Goal: Transaction & Acquisition: Purchase product/service

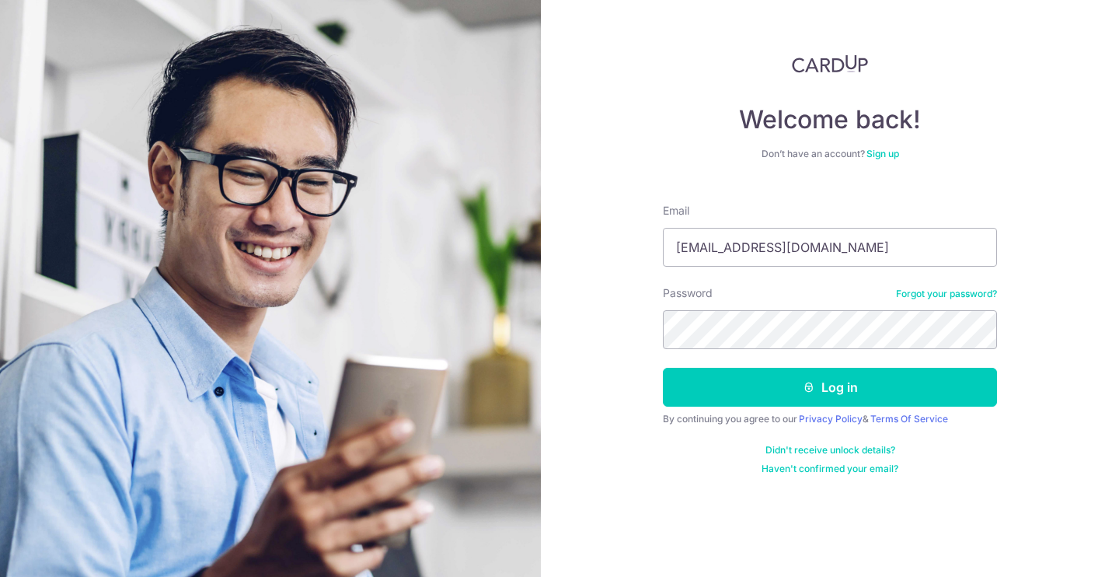
type input "chuajonathan@hotmail.com"
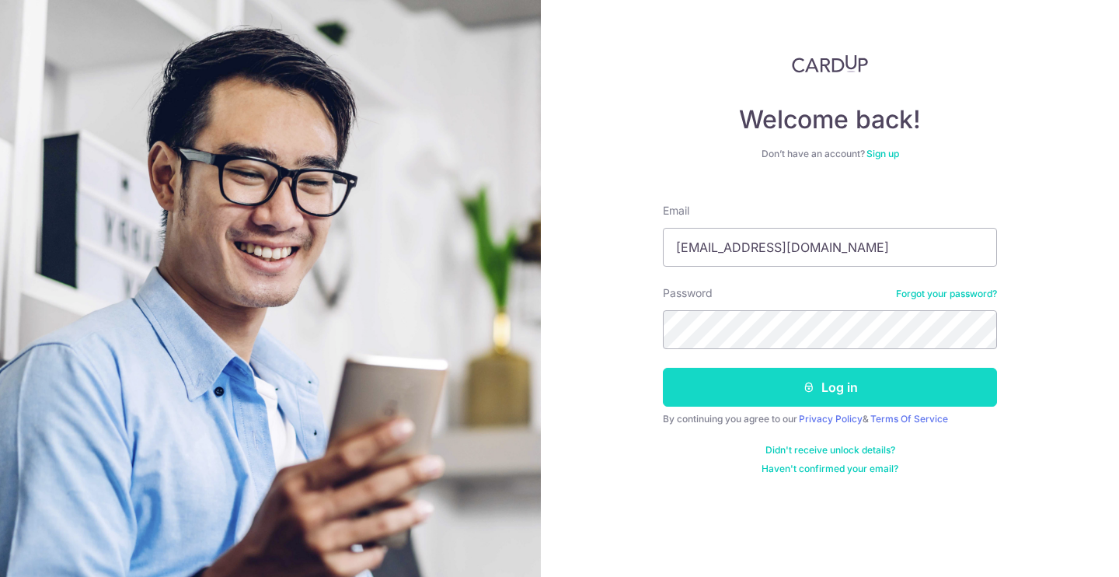
click at [789, 394] on button "Log in" at bounding box center [830, 387] width 334 height 39
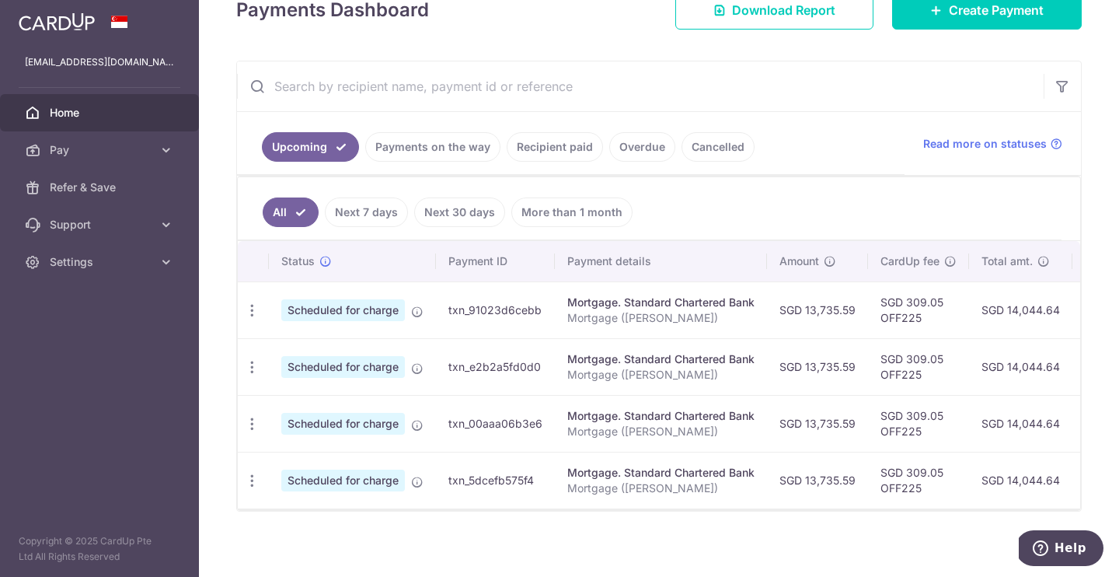
scroll to position [234, 0]
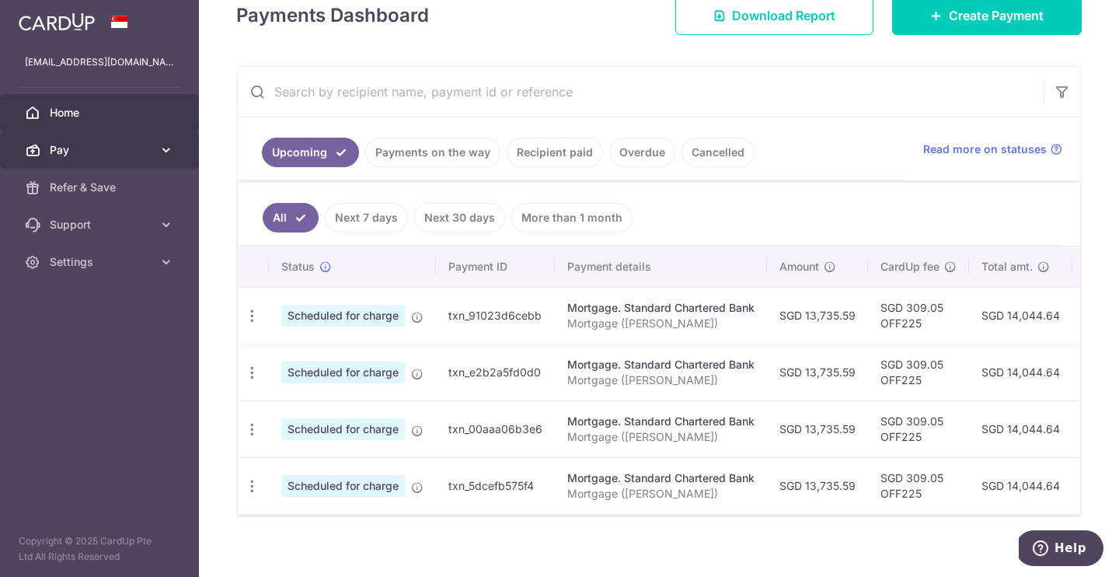
click at [162, 153] on icon at bounding box center [167, 150] width 16 height 16
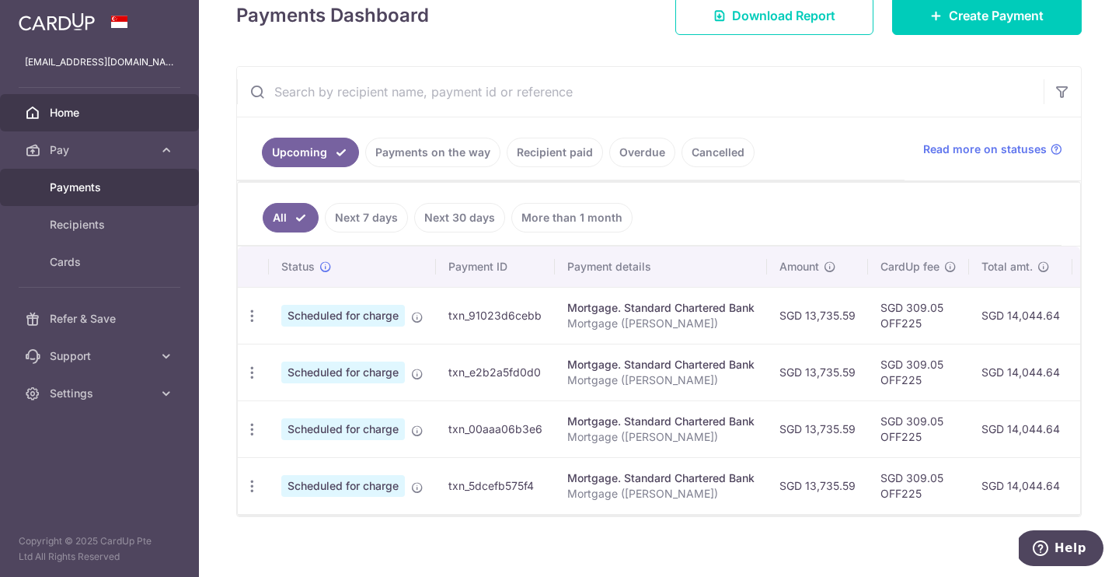
click at [131, 201] on link "Payments" at bounding box center [99, 187] width 199 height 37
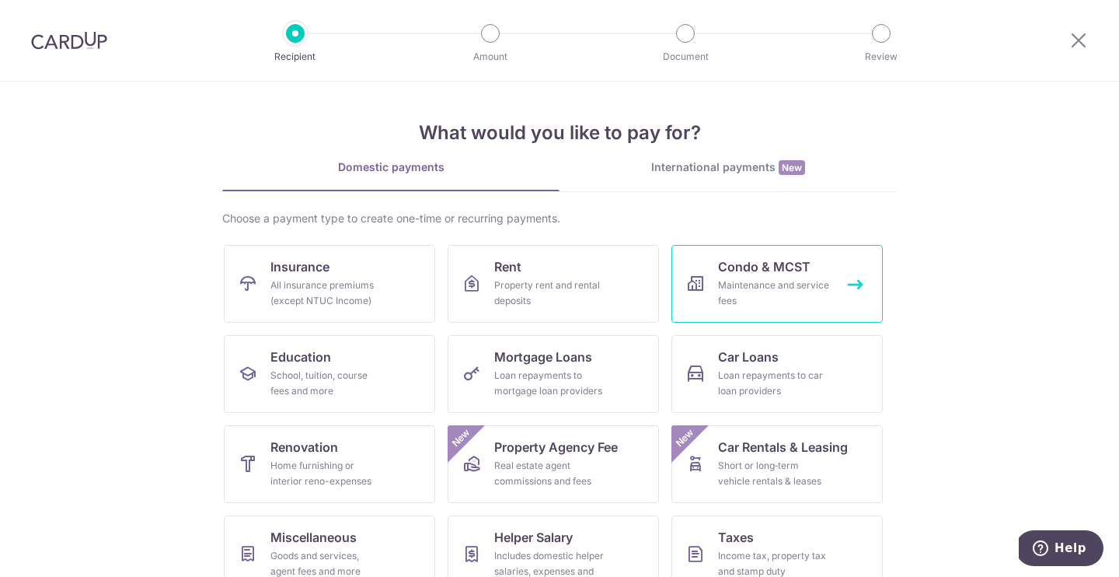
click at [806, 288] on div "Maintenance and service fees" at bounding box center [774, 292] width 112 height 31
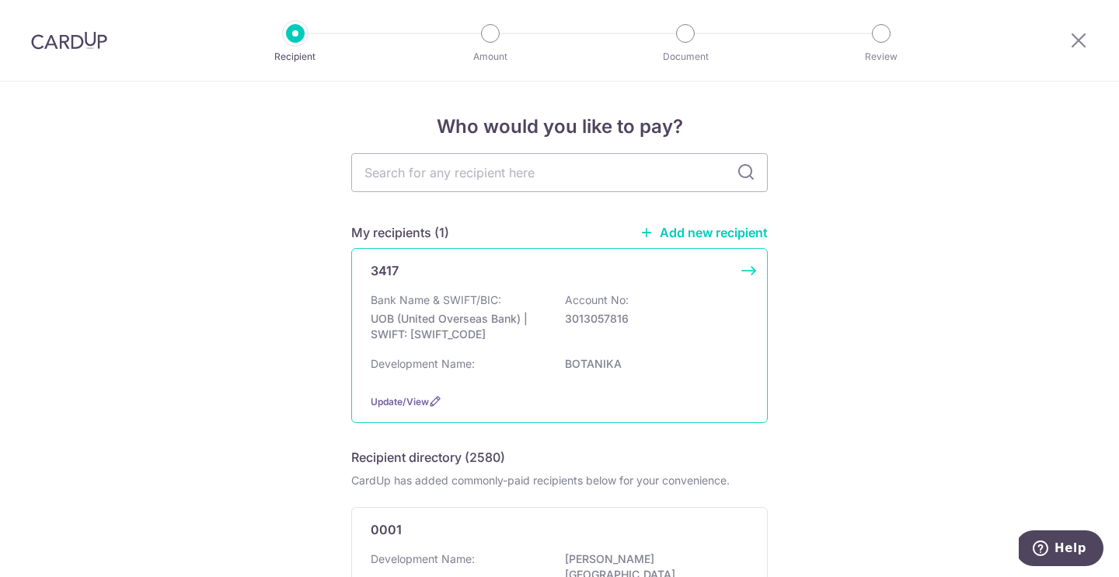
click at [462, 322] on p "UOB (United Overseas Bank) | SWIFT: UOVBSGSGXXX" at bounding box center [458, 326] width 174 height 31
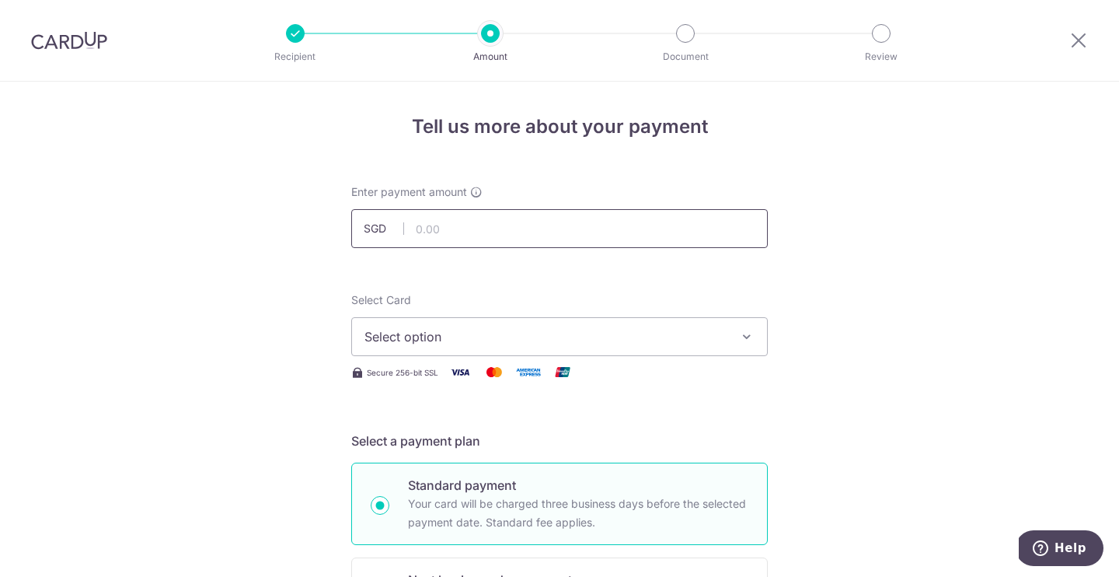
click at [473, 228] on input "text" at bounding box center [559, 228] width 416 height 39
type input "4,268.88"
click at [424, 335] on span "Select option" at bounding box center [545, 336] width 362 height 19
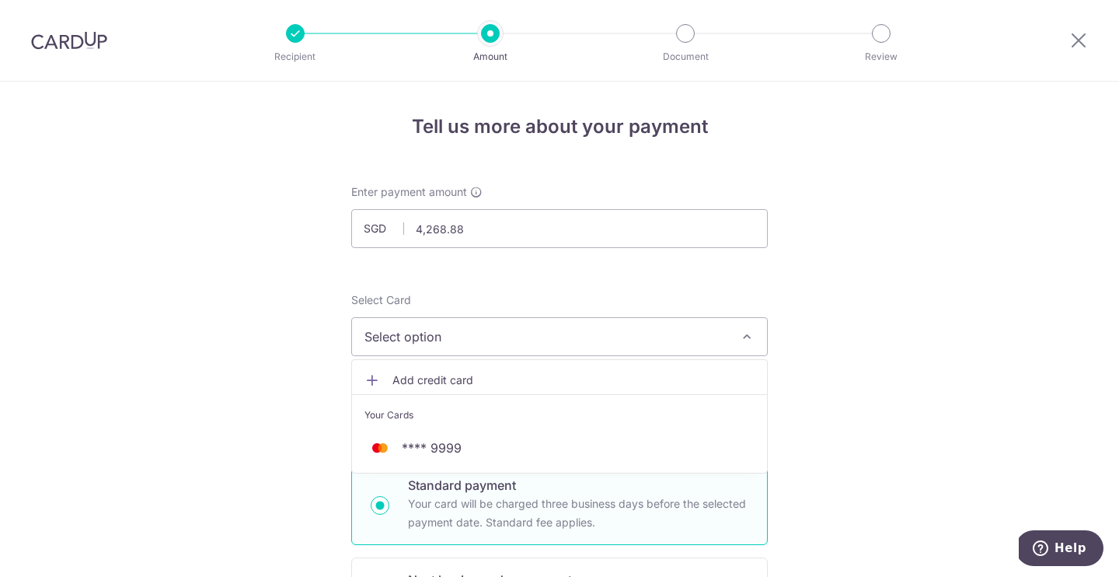
click at [453, 428] on li "Your Cards" at bounding box center [559, 411] width 415 height 35
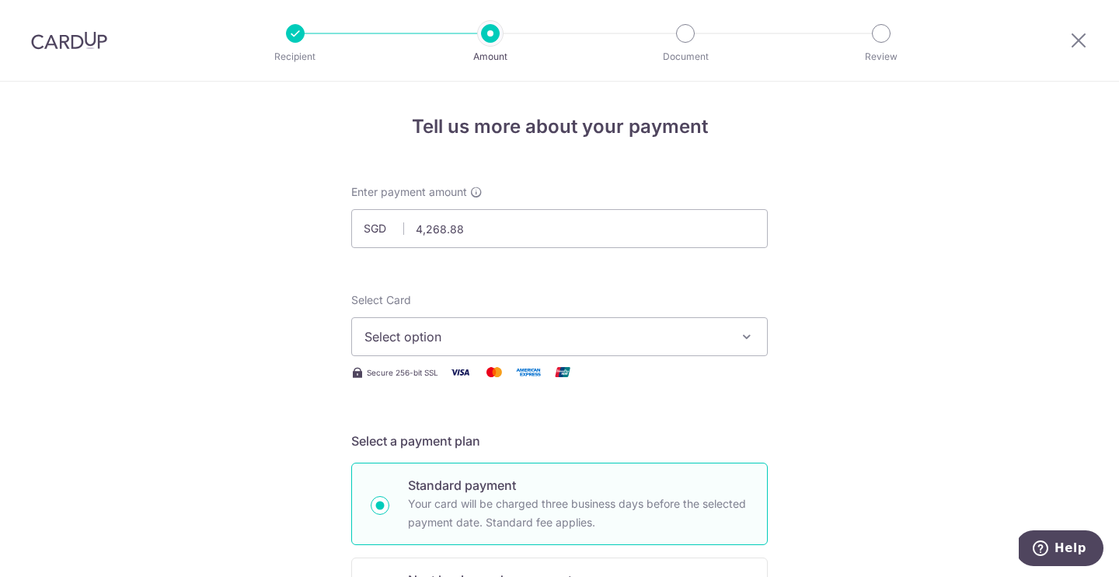
click at [496, 330] on span "Select option" at bounding box center [545, 336] width 362 height 19
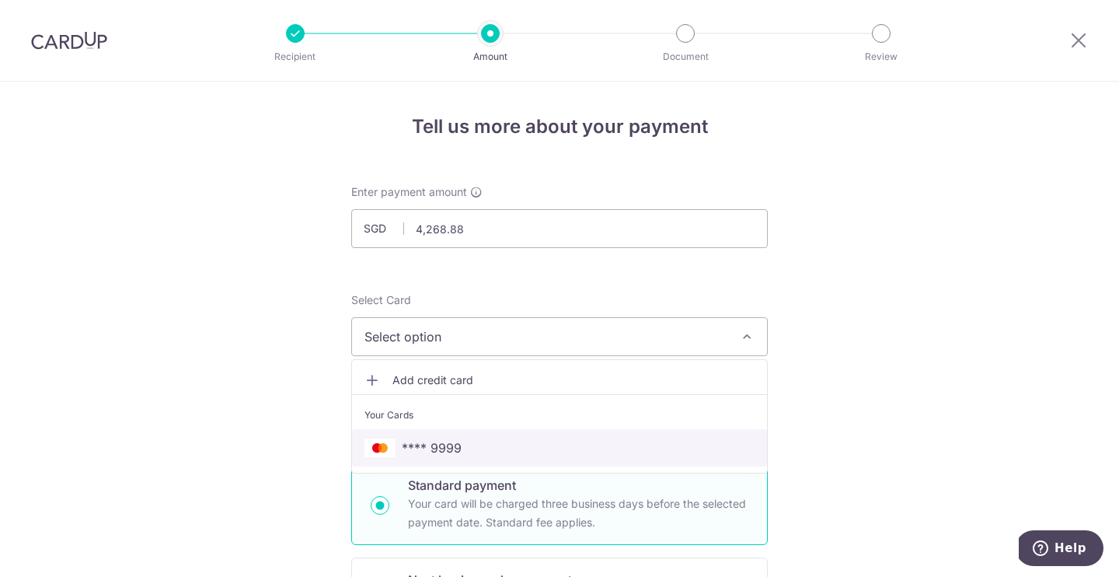
click at [447, 449] on span "**** 9999" at bounding box center [432, 447] width 60 height 19
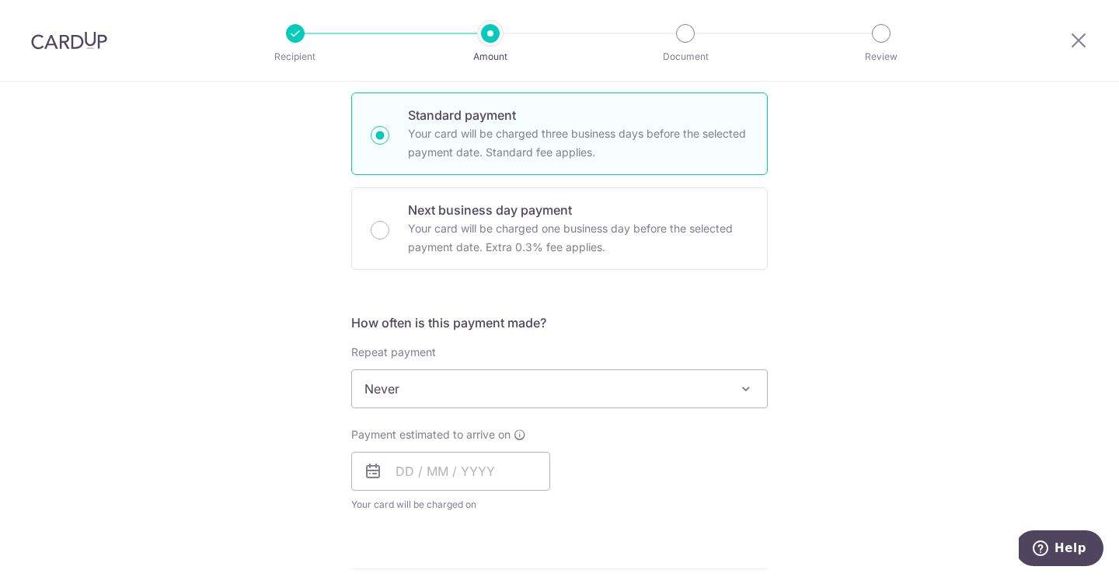
scroll to position [445, 0]
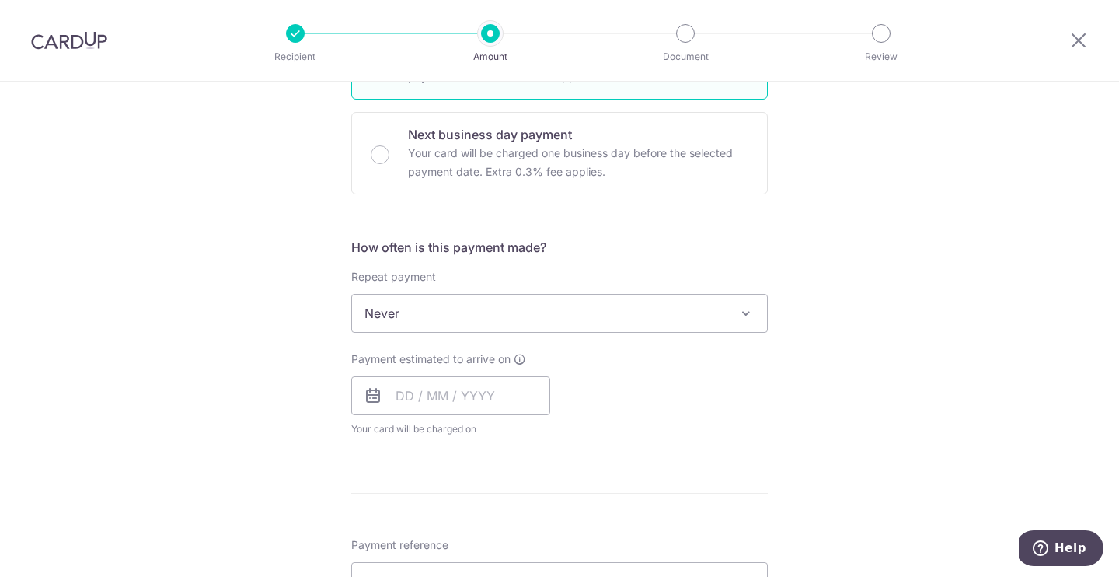
click at [446, 314] on span "Never" at bounding box center [559, 312] width 415 height 37
click at [459, 399] on input "text" at bounding box center [450, 395] width 199 height 39
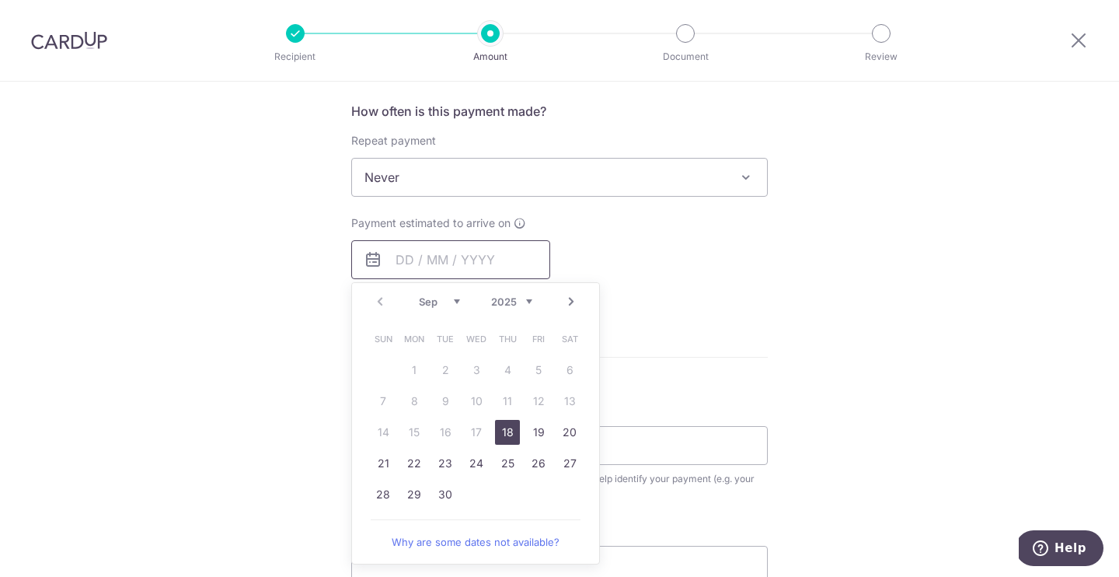
scroll to position [611, 0]
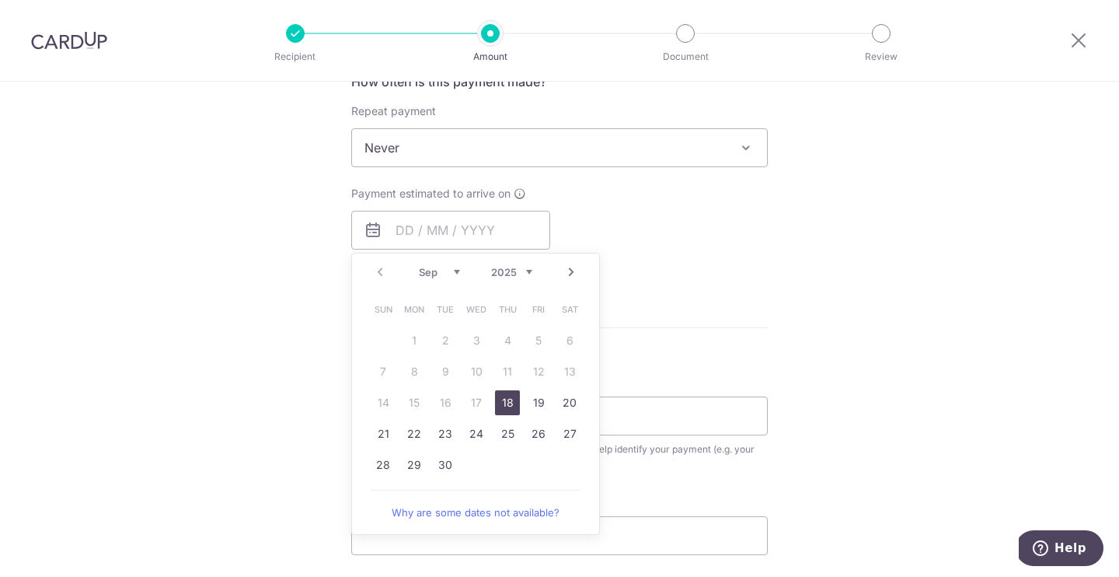
click at [500, 397] on link "18" at bounding box center [507, 402] width 25 height 25
type input "18/09/2025"
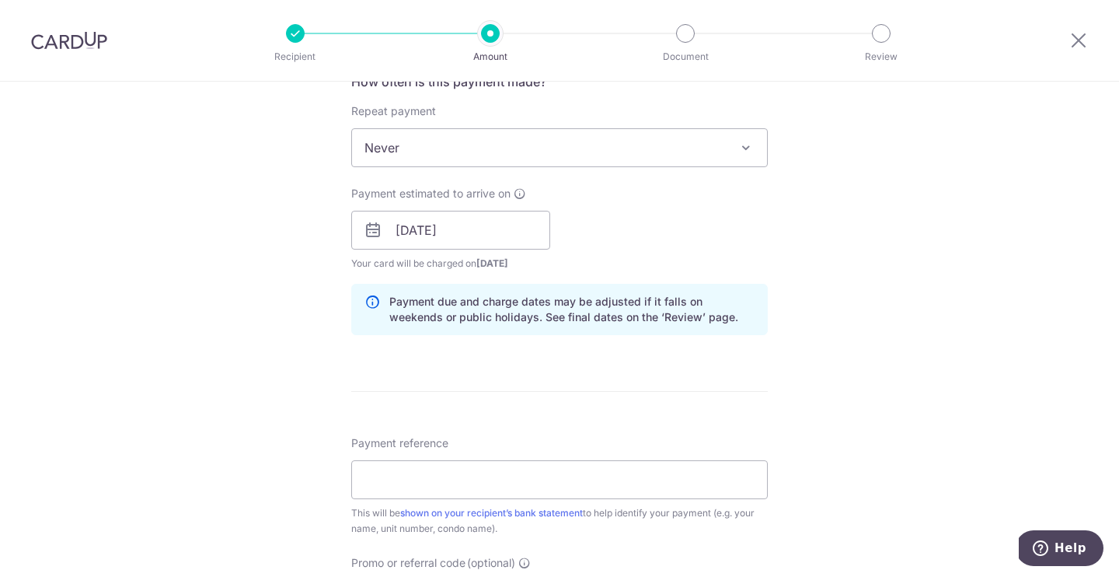
scroll to position [718, 0]
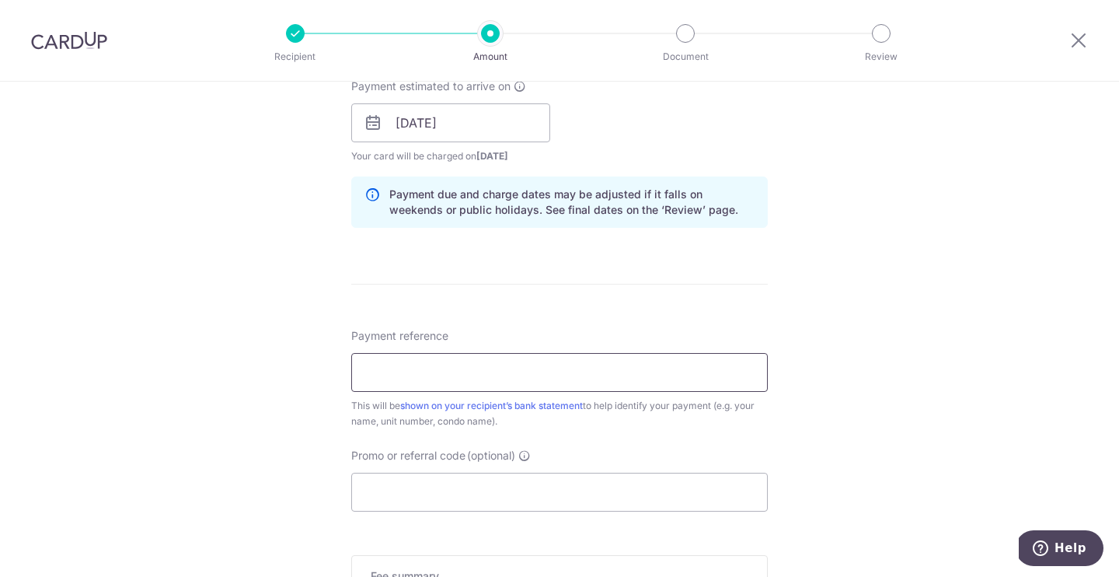
click at [386, 359] on input "Payment reference" at bounding box center [559, 372] width 416 height 39
type input "Jonathan Chua 0403 botanika"
click at [378, 479] on input "Promo or referral code (optional)" at bounding box center [559, 491] width 416 height 39
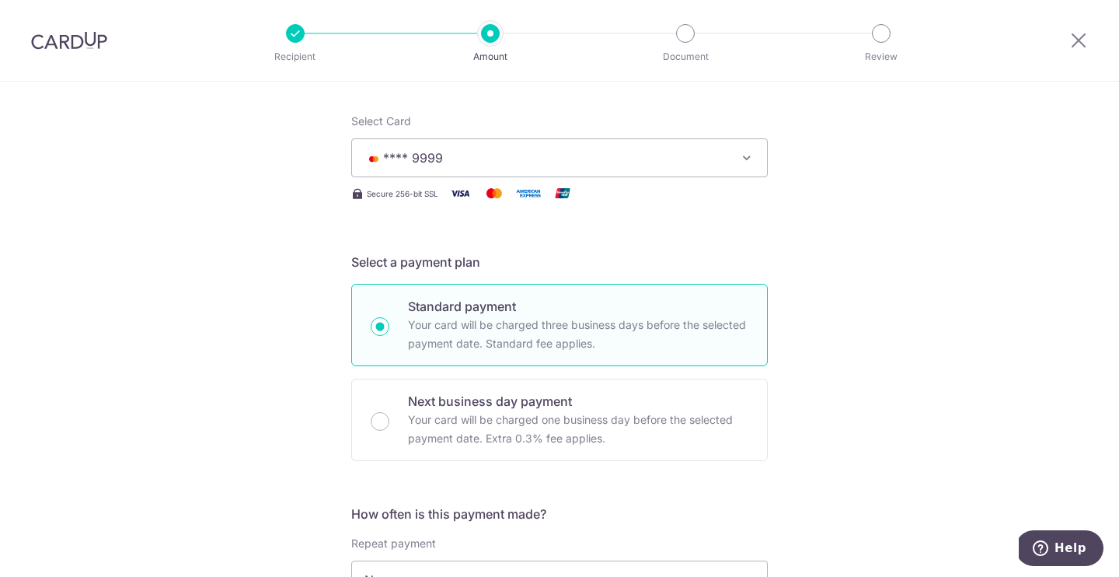
scroll to position [1044, 0]
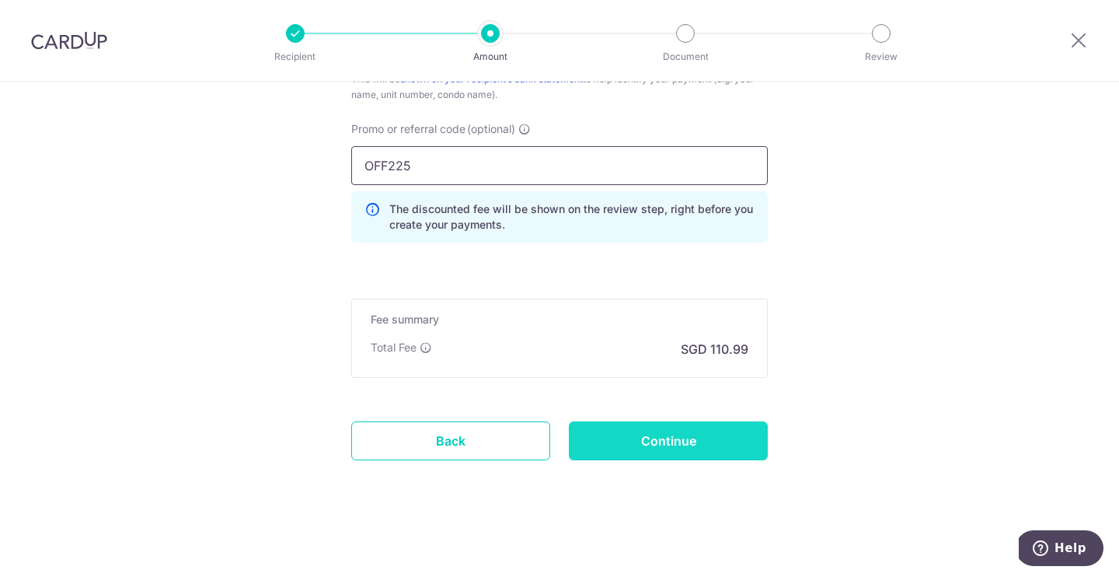
type input "OFF225"
click at [677, 438] on input "Continue" at bounding box center [668, 440] width 199 height 39
type input "Create Schedule"
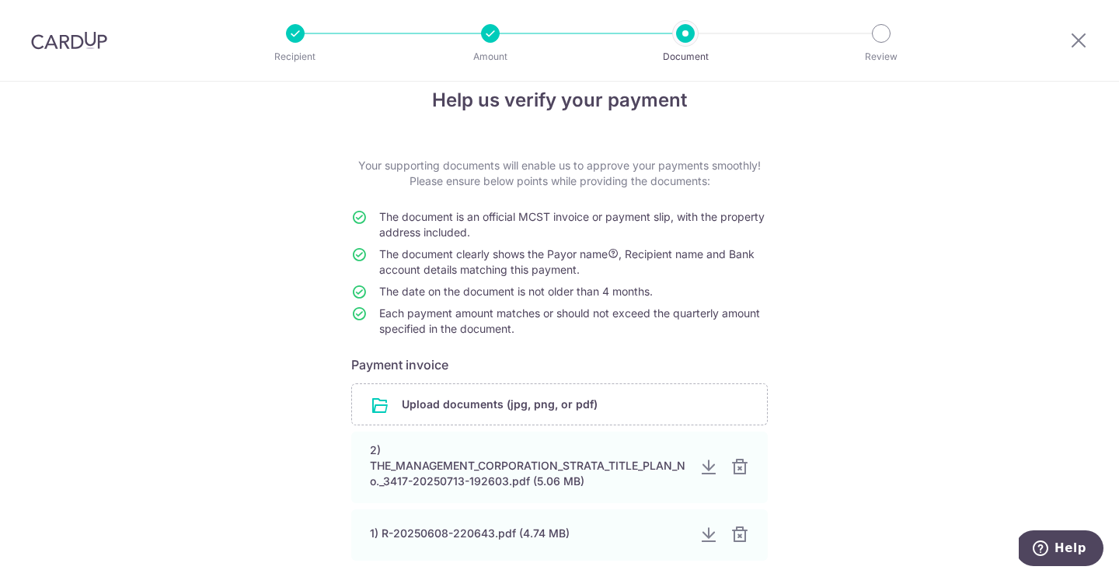
scroll to position [106, 0]
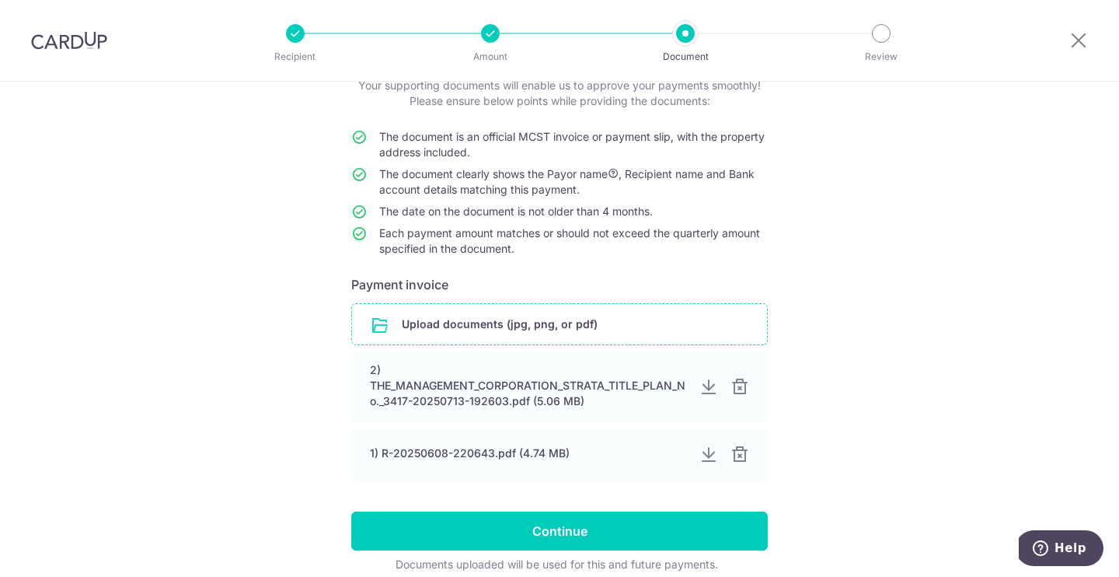
click at [529, 322] on input "file" at bounding box center [559, 324] width 415 height 40
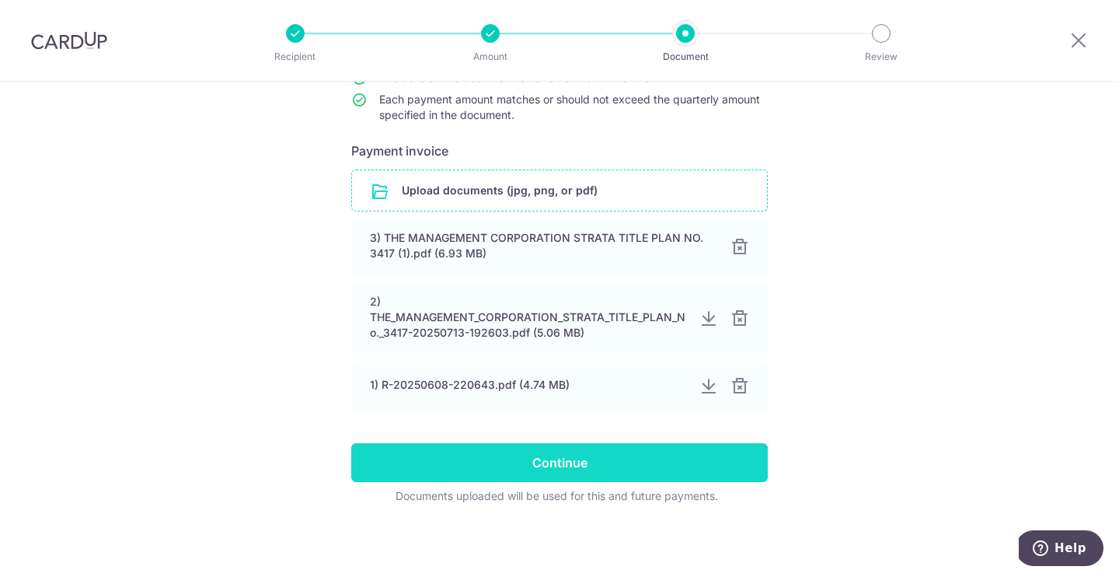
scroll to position [240, 0]
click at [555, 462] on input "Continue" at bounding box center [559, 462] width 416 height 39
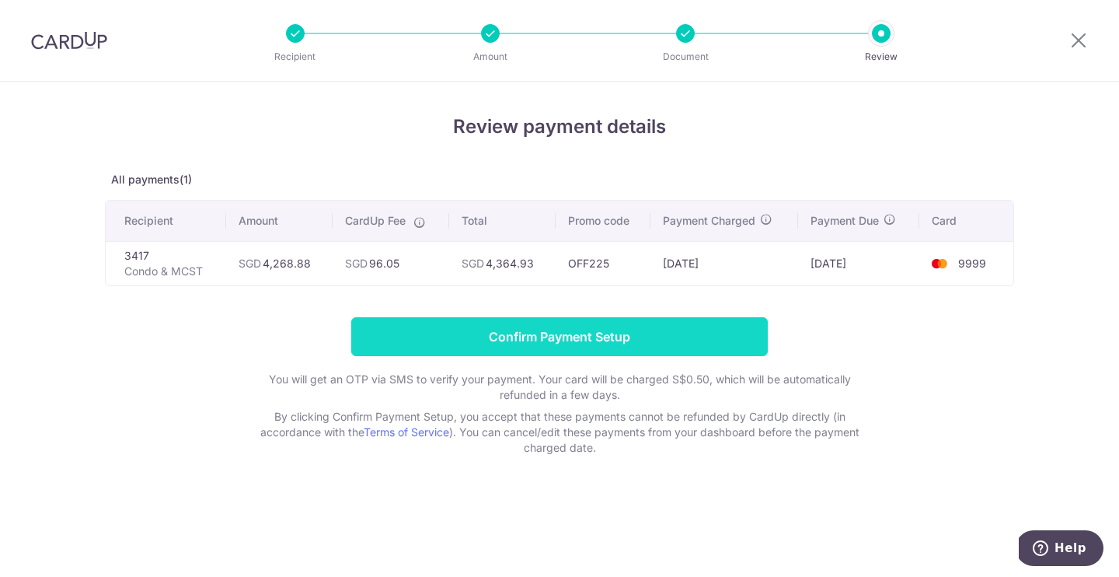
click at [540, 342] on input "Confirm Payment Setup" at bounding box center [559, 336] width 416 height 39
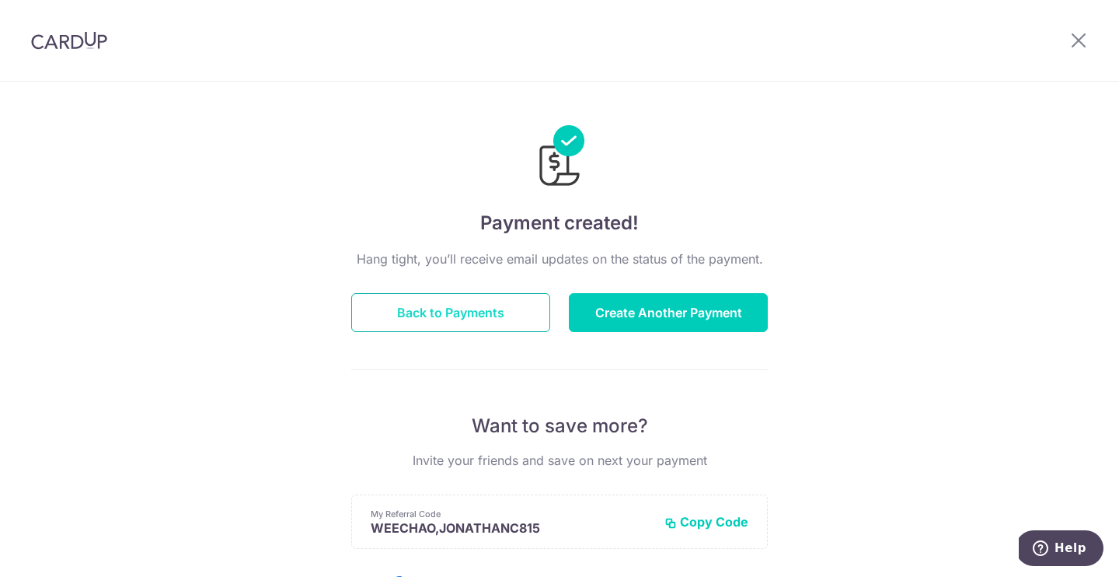
click at [471, 322] on button "Back to Payments" at bounding box center [450, 312] width 199 height 39
